Goal: Check status

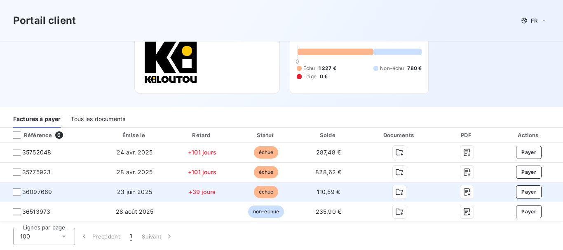
scroll to position [82, 0]
